Goal: Task Accomplishment & Management: Manage account settings

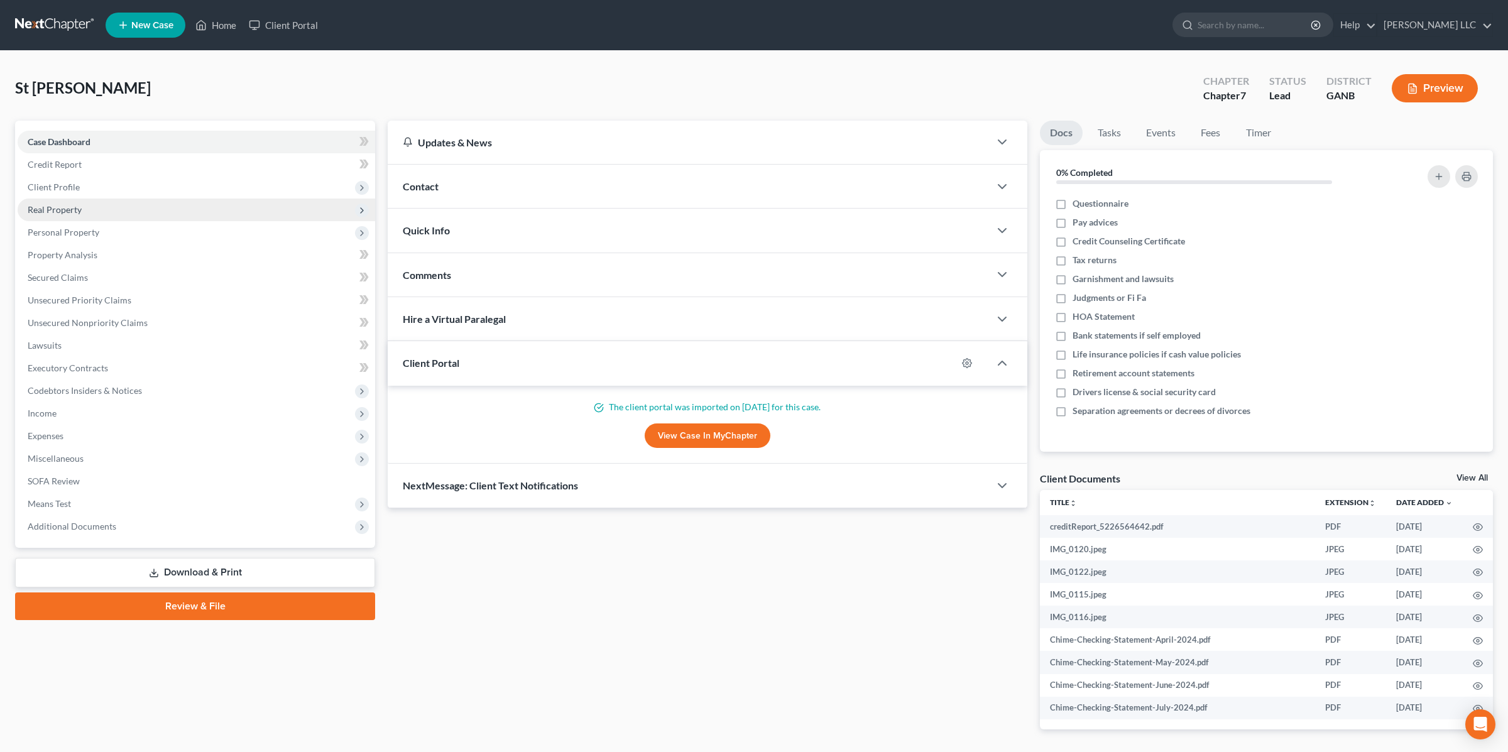
click at [100, 207] on span "Real Property" at bounding box center [196, 210] width 357 height 23
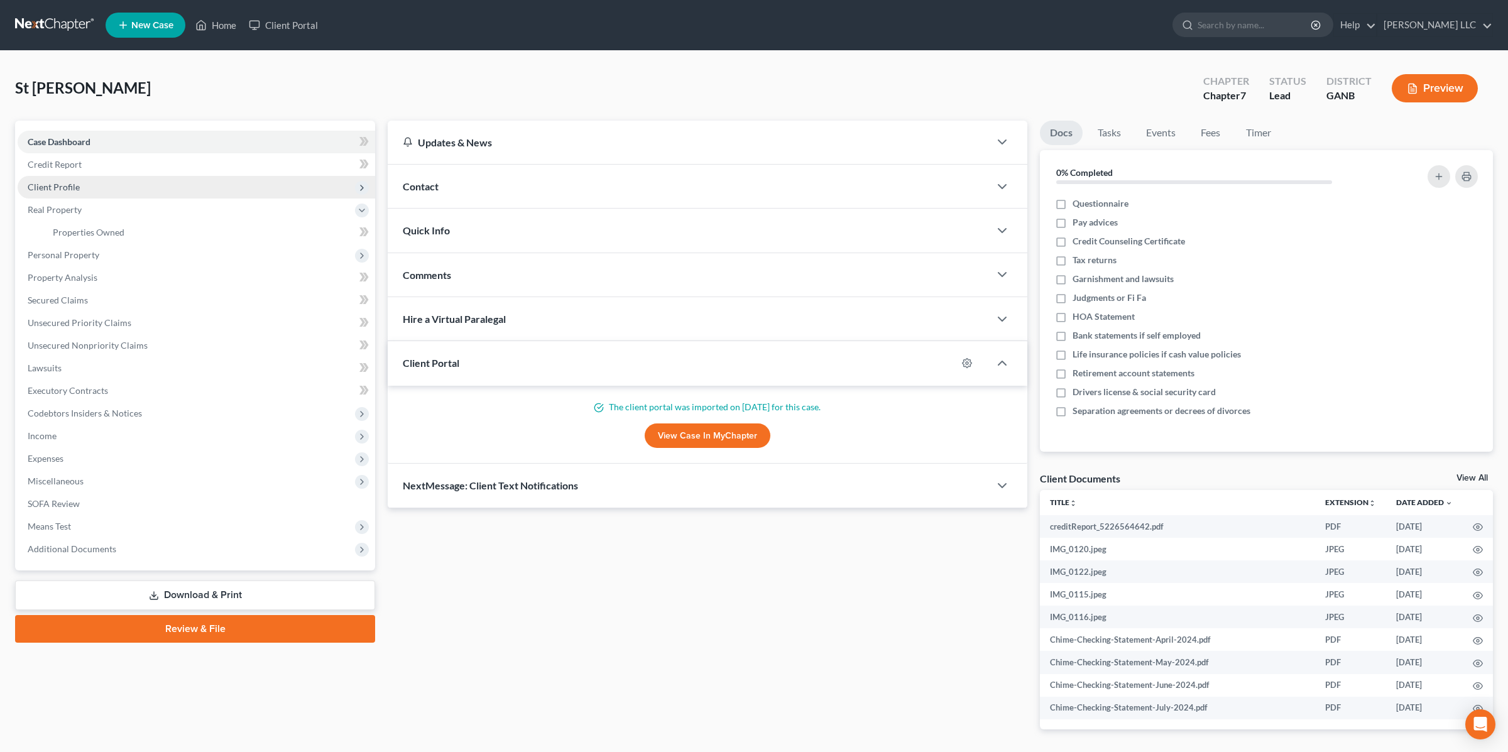
click at [85, 178] on span "Client Profile" at bounding box center [196, 187] width 357 height 23
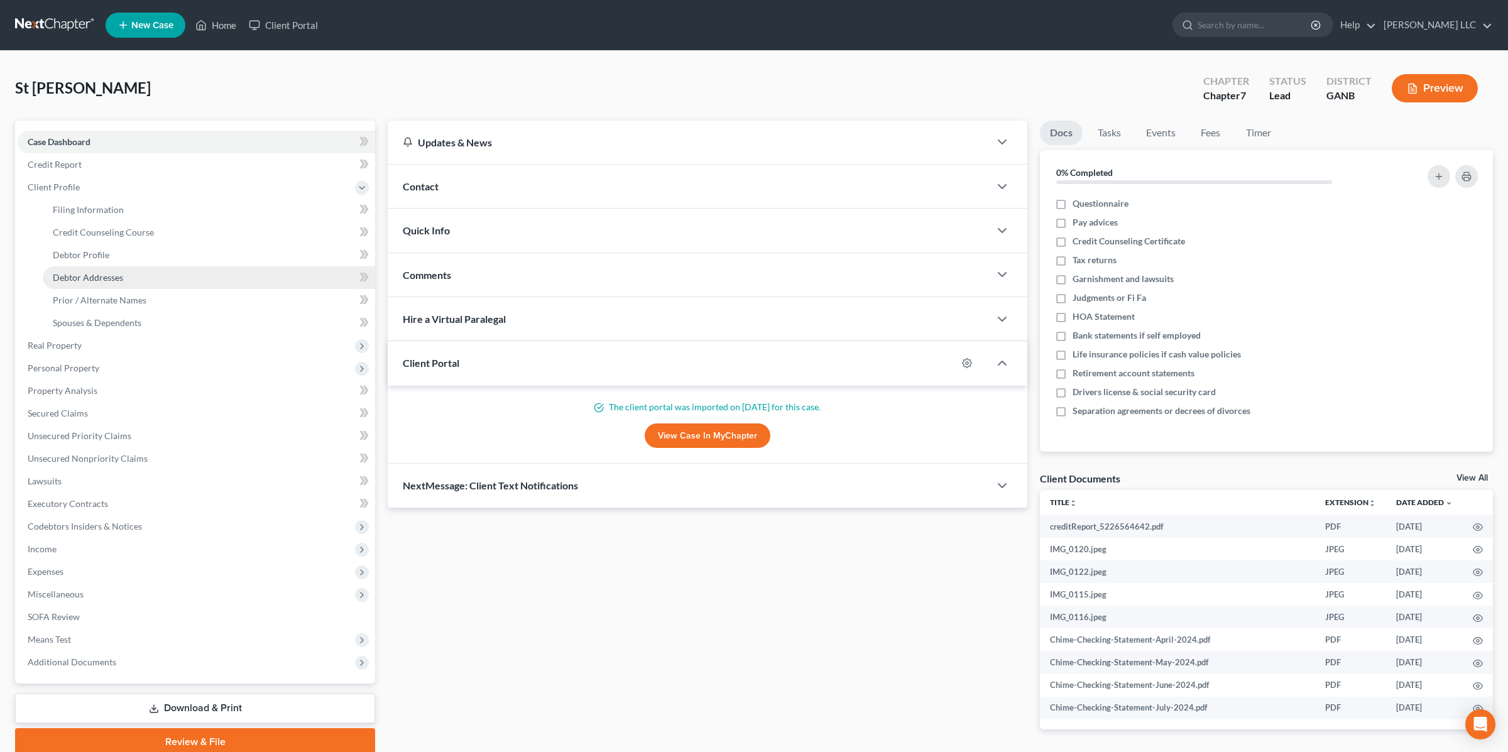
click at [85, 277] on span "Debtor Addresses" at bounding box center [88, 277] width 70 height 11
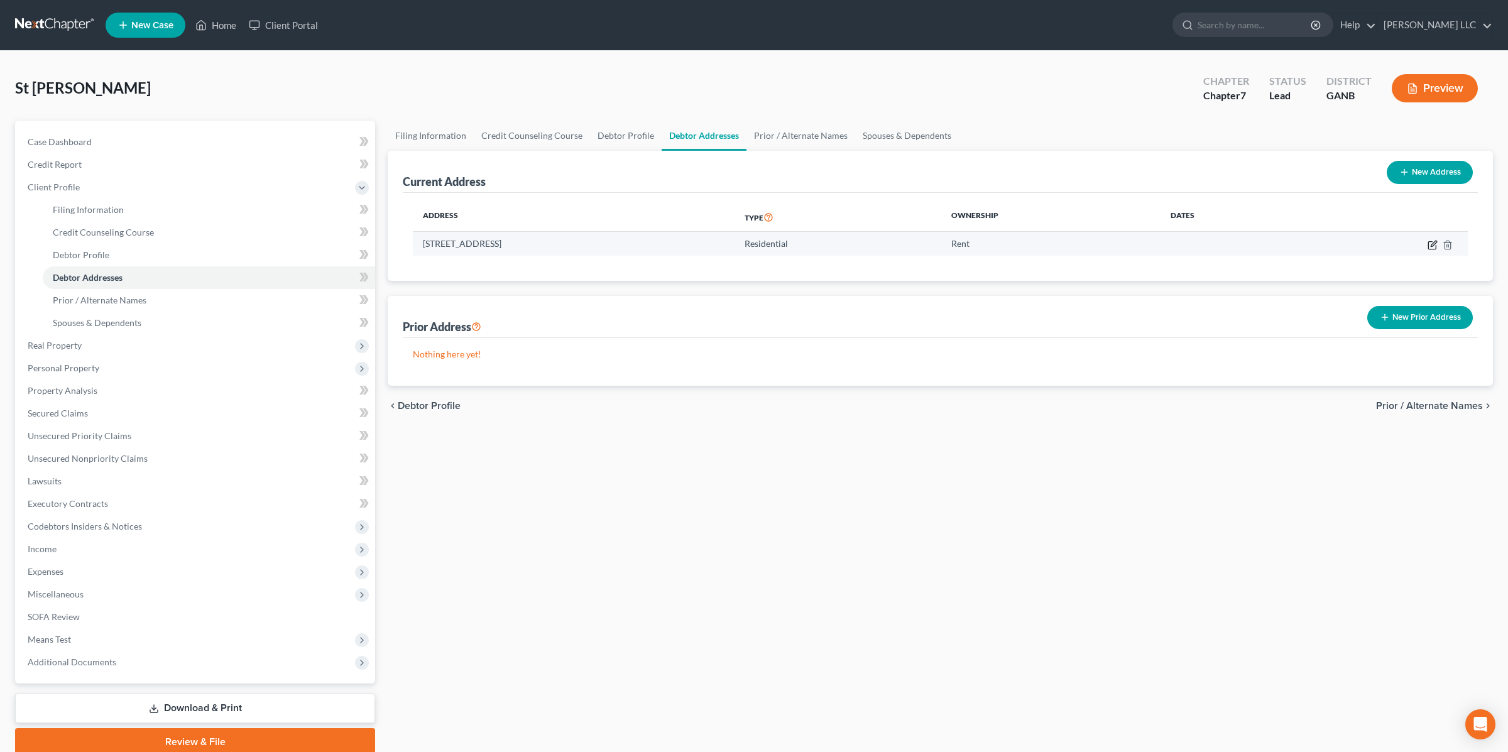
click at [1431, 246] on icon "button" at bounding box center [1432, 245] width 10 height 10
select select "10"
select select "0"
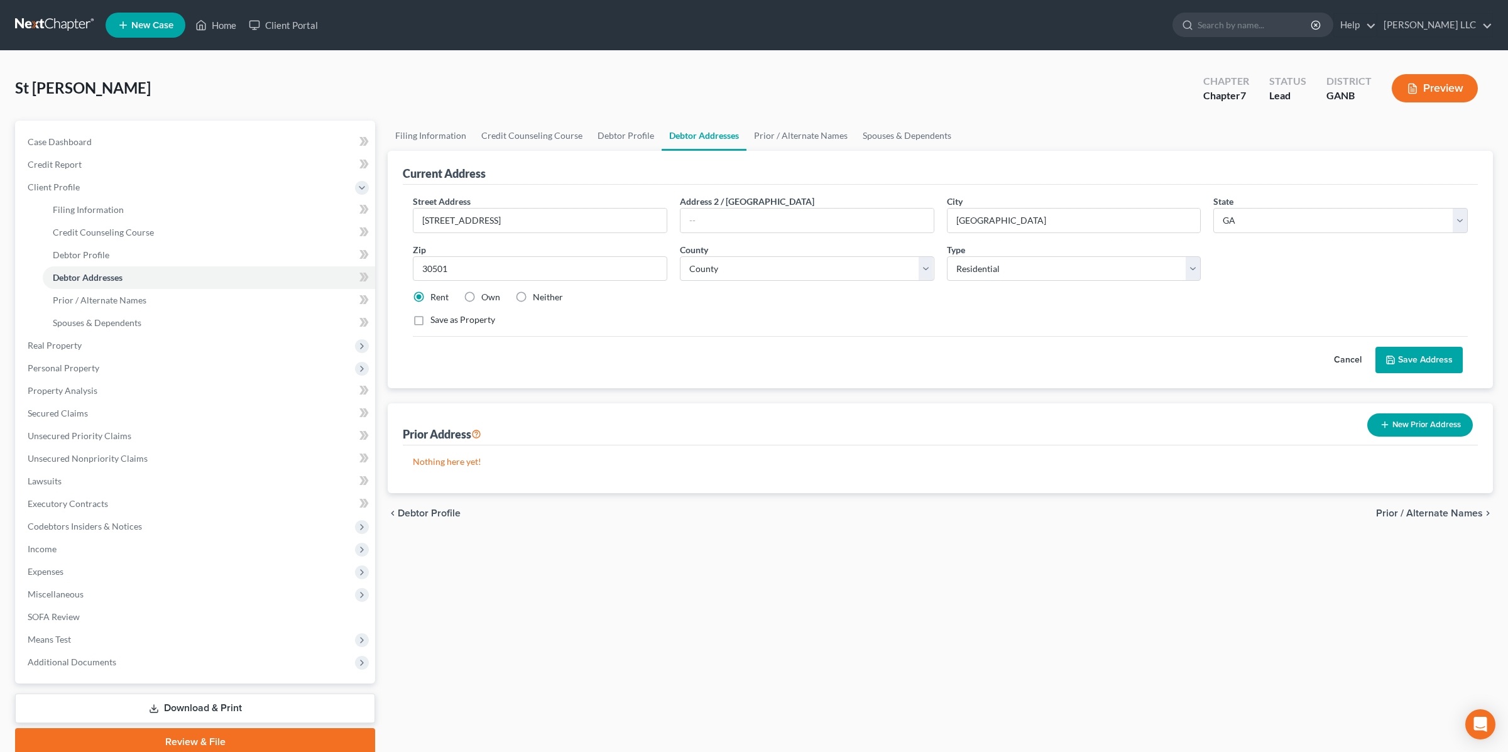
click at [1165, 301] on div "Rent Own Neither" at bounding box center [939, 297] width 1067 height 13
click at [1424, 93] on button "Preview" at bounding box center [1435, 88] width 86 height 28
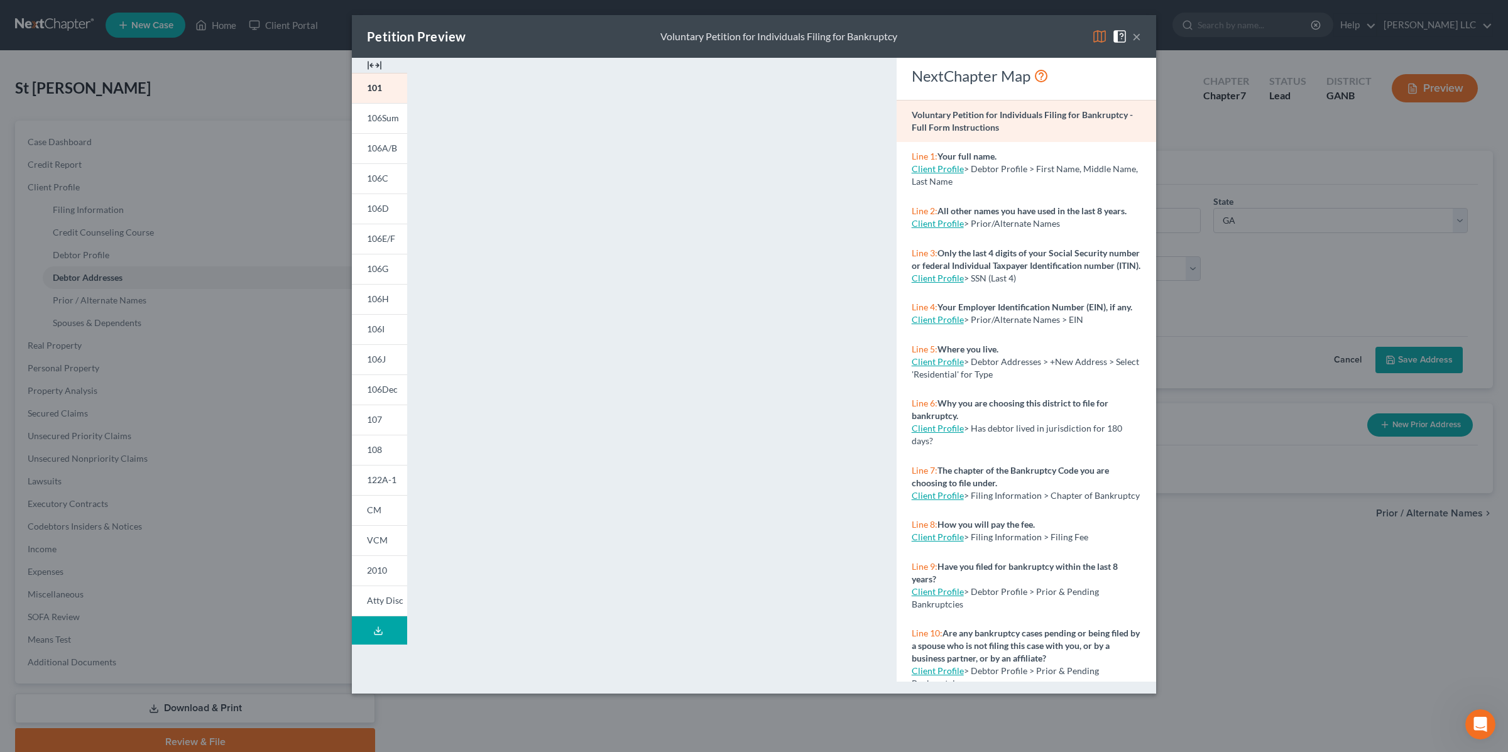
click at [1135, 35] on button "×" at bounding box center [1136, 36] width 9 height 15
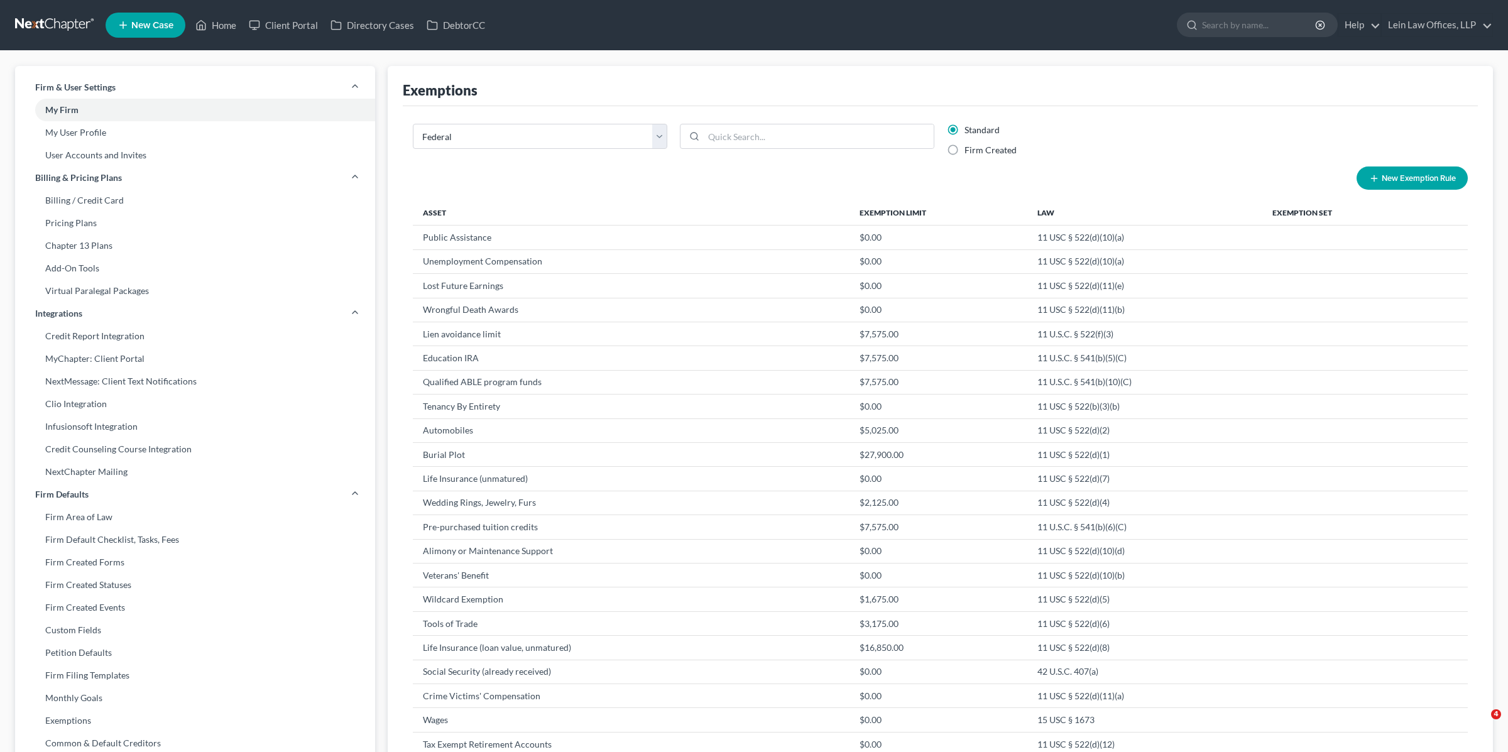
select select "0"
